Goal: Transaction & Acquisition: Purchase product/service

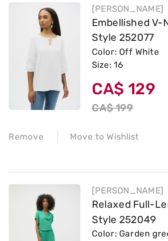
scroll to position [187, 0]
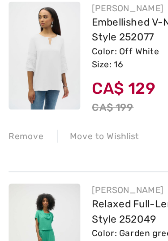
click at [22, 152] on div "Remove" at bounding box center [16, 156] width 22 height 8
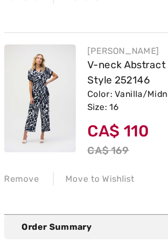
scroll to position [501, 0]
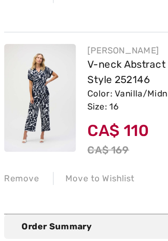
click at [19, 179] on div "Remove" at bounding box center [16, 183] width 22 height 8
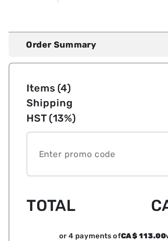
click at [73, 154] on input "TEXT" at bounding box center [72, 167] width 110 height 27
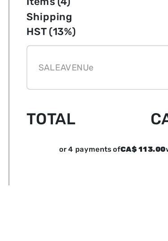
type input "SALEAVENUE"
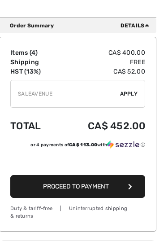
scroll to position [580, 0]
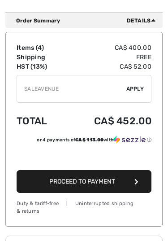
click at [140, 84] on div "✔ Apply Remove" at bounding box center [84, 89] width 135 height 28
click at [140, 89] on span "Apply" at bounding box center [136, 89] width 18 height 8
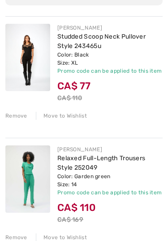
scroll to position [143, 0]
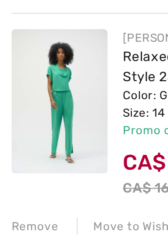
click at [21, 212] on div "Remove" at bounding box center [16, 216] width 22 height 8
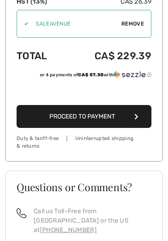
scroll to position [565, 0]
click at [123, 117] on button "Proceed to Payment" at bounding box center [84, 116] width 135 height 23
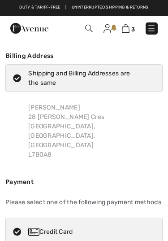
click at [128, 121] on div "[PERSON_NAME] [STREET_ADDRESS][PERSON_NAME][PERSON_NAME]" at bounding box center [84, 131] width 158 height 71
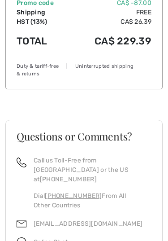
scroll to position [481, 0]
